Goal: Task Accomplishment & Management: Use online tool/utility

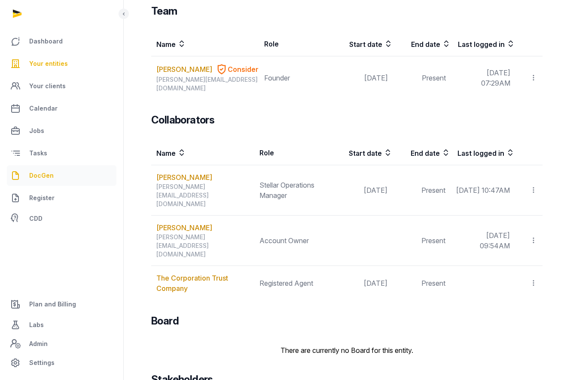
click at [42, 175] on span "DocGen" at bounding box center [41, 175] width 25 height 10
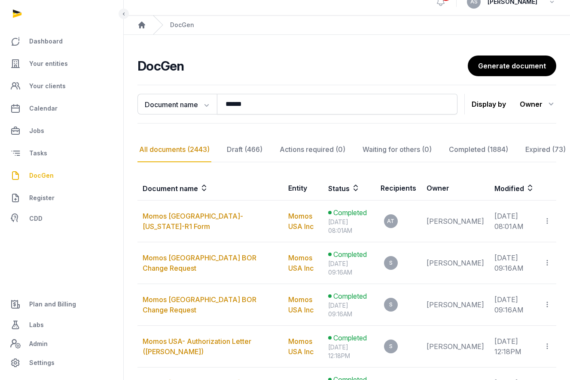
scroll to position [17, 0]
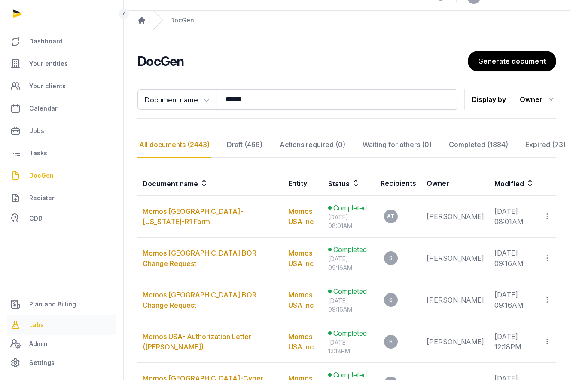
click at [38, 328] on span "Labs" at bounding box center [36, 324] width 15 height 10
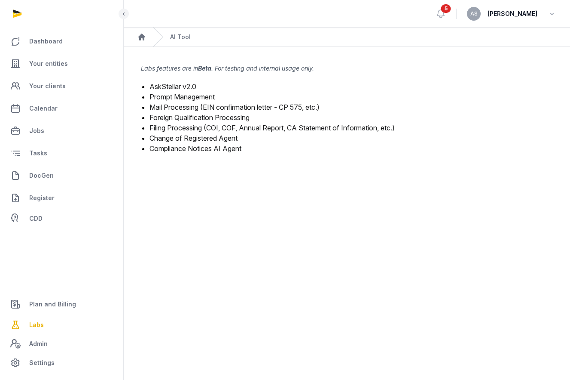
click at [199, 107] on link "Mail Processing (EIN confirmation letter - CP 575, etc.)" at bounding box center [235, 107] width 170 height 9
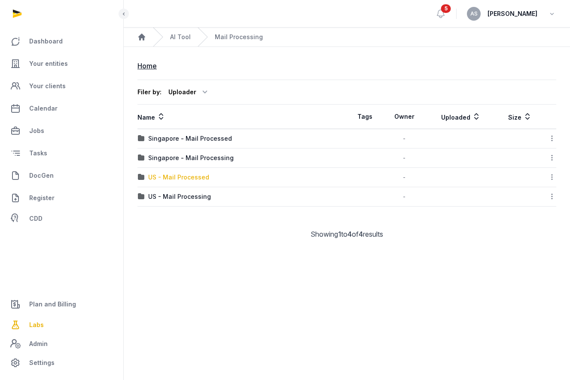
click at [183, 178] on div "US - Mail Processed" at bounding box center [178, 177] width 61 height 9
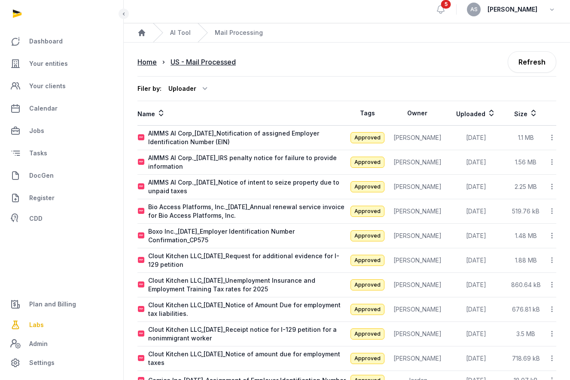
scroll to position [8, 0]
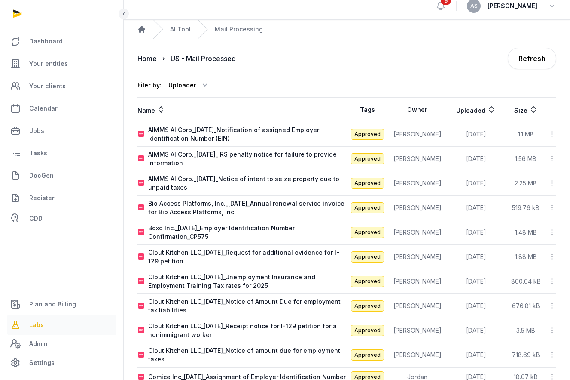
click at [30, 325] on span "Labs" at bounding box center [36, 324] width 15 height 10
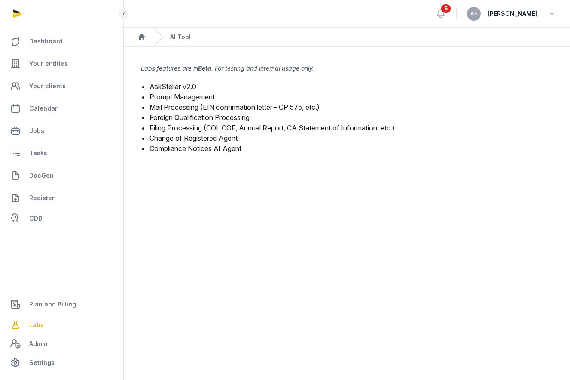
click at [187, 106] on link "Mail Processing (EIN confirmation letter - CP 575, etc.)" at bounding box center [235, 107] width 170 height 9
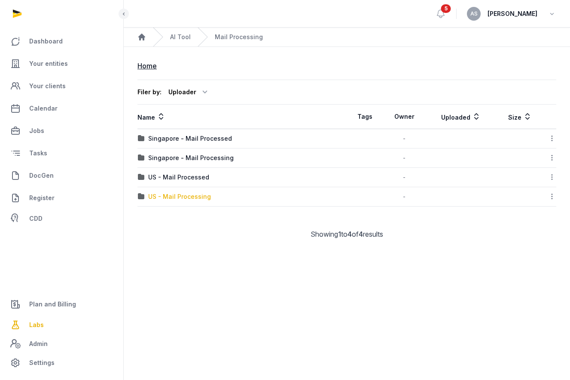
click at [171, 200] on div "US - Mail Processing" at bounding box center [179, 196] width 63 height 9
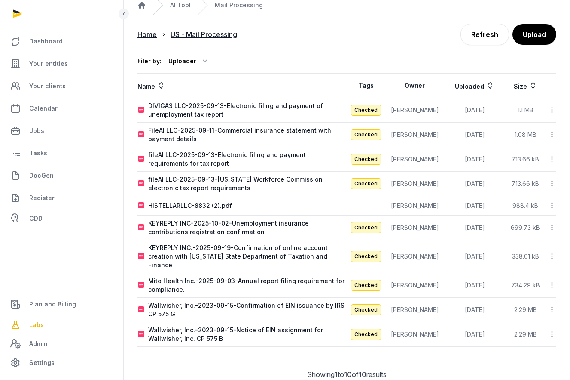
scroll to position [37, 0]
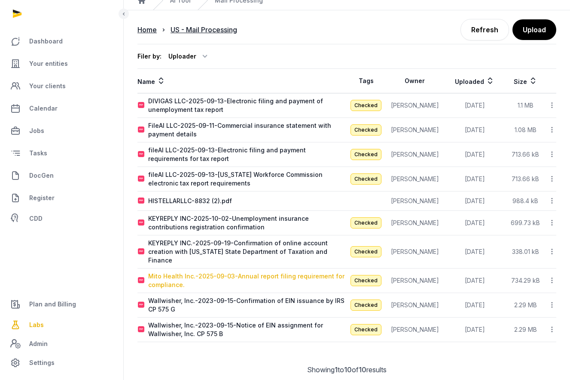
click at [241, 272] on div "Mito Health Inc.-2025-09-03-Annual report filing requirement for compliance." at bounding box center [247, 280] width 199 height 17
type input "**********"
type textarea "**********"
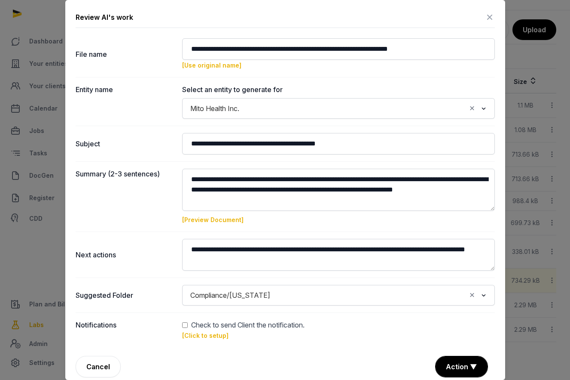
scroll to position [8, 0]
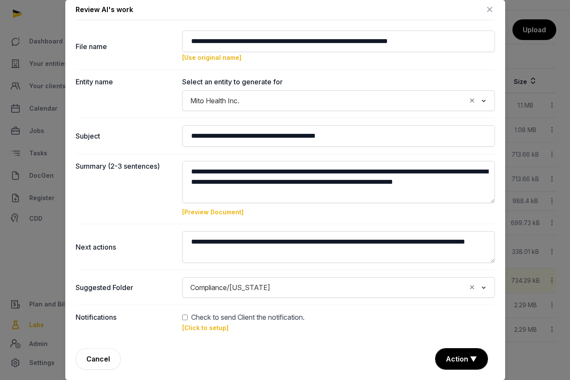
click at [222, 211] on link "[Preview Document]" at bounding box center [212, 211] width 61 height 7
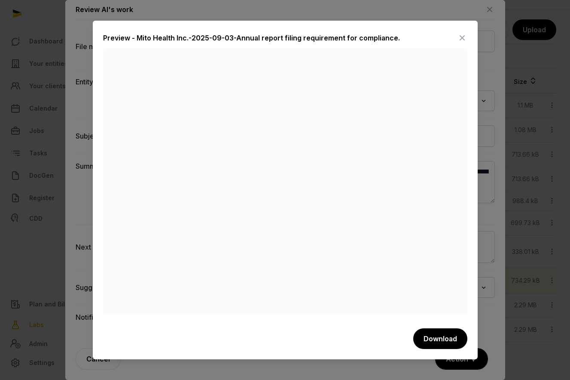
click at [460, 40] on icon at bounding box center [462, 38] width 10 height 14
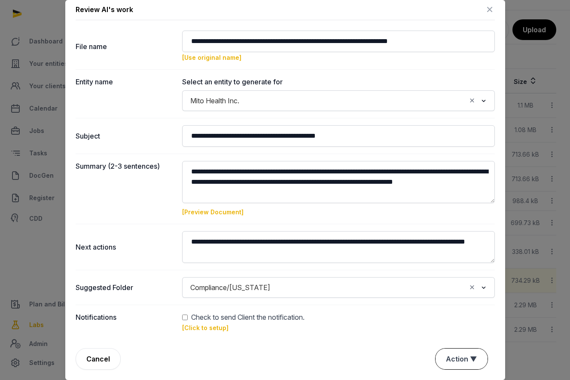
click at [468, 359] on button "Action ▼" at bounding box center [462, 358] width 52 height 21
click at [465, 309] on div "Approve" at bounding box center [460, 308] width 69 height 17
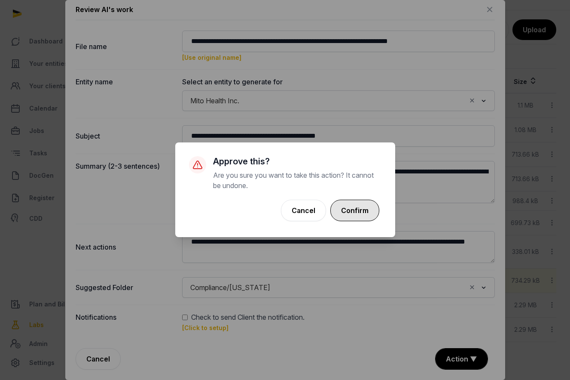
click at [365, 213] on button "Confirm" at bounding box center [355, 209] width 49 height 21
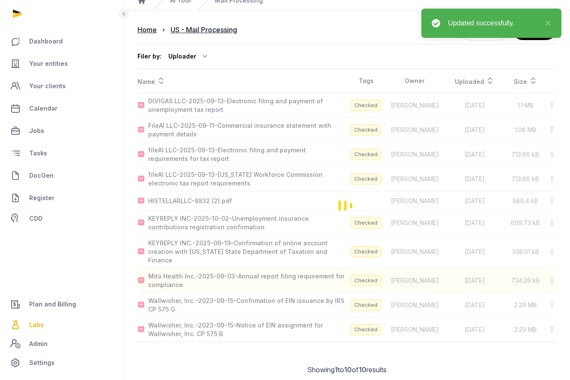
scroll to position [12, 0]
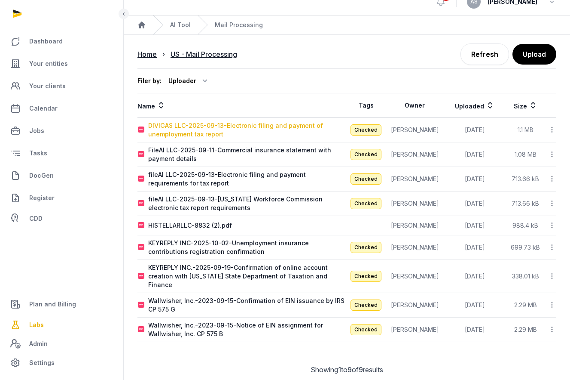
click at [232, 124] on div "DIVIGAS LLC-2025-09-13-Electronic filing and payment of unemployment tax report" at bounding box center [247, 129] width 199 height 17
type input "**********"
type textarea "**********"
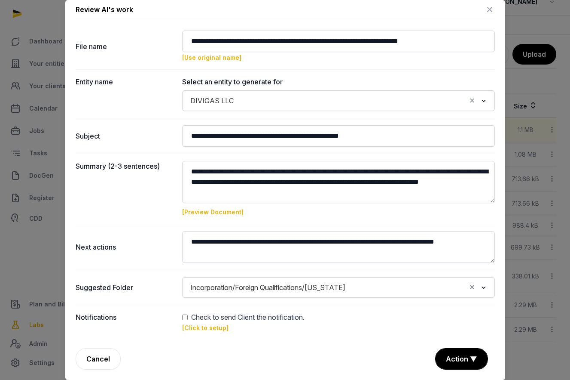
click at [218, 210] on link "[Preview Document]" at bounding box center [212, 211] width 61 height 7
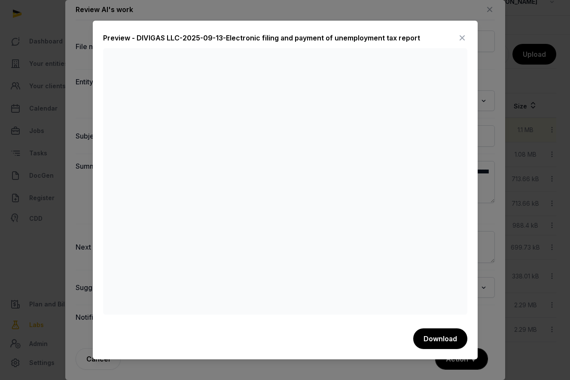
click at [465, 34] on icon at bounding box center [462, 38] width 10 height 14
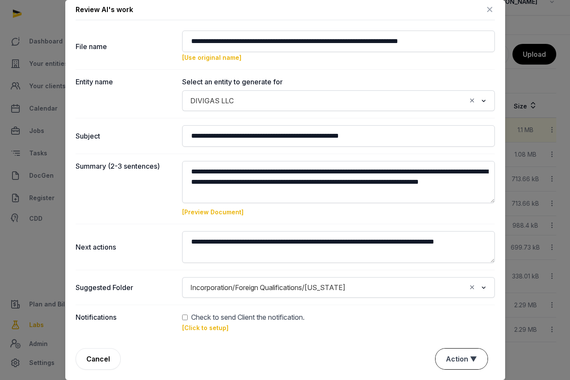
click at [467, 356] on button "Action ▼" at bounding box center [462, 358] width 52 height 21
click at [462, 312] on div "Approve" at bounding box center [460, 308] width 69 height 17
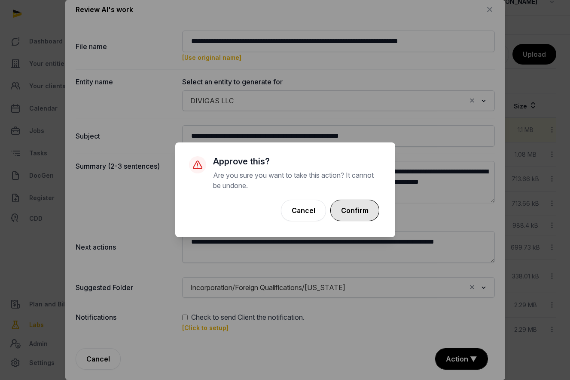
click at [355, 208] on button "Confirm" at bounding box center [355, 209] width 49 height 21
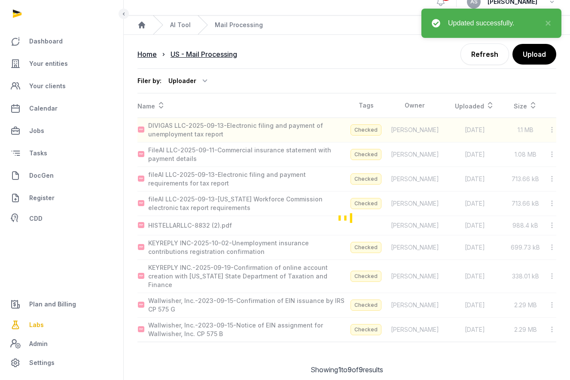
scroll to position [0, 0]
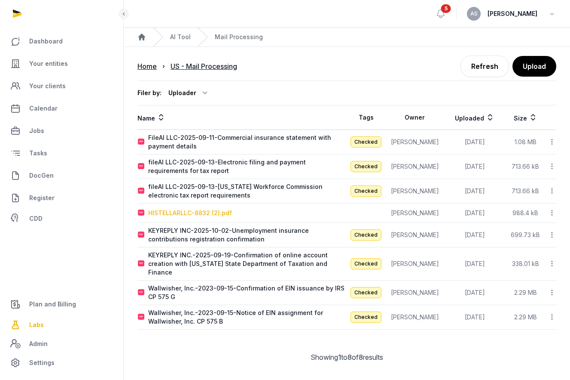
click at [191, 209] on div "HISTELLARLLC-8832 (2).pdf" at bounding box center [190, 212] width 84 height 9
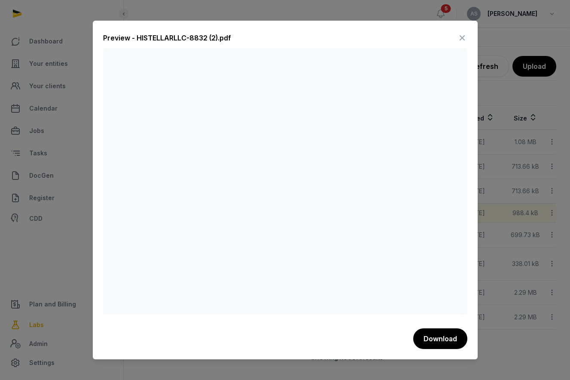
click at [464, 34] on icon at bounding box center [462, 38] width 10 height 14
